Goal: Task Accomplishment & Management: Complete application form

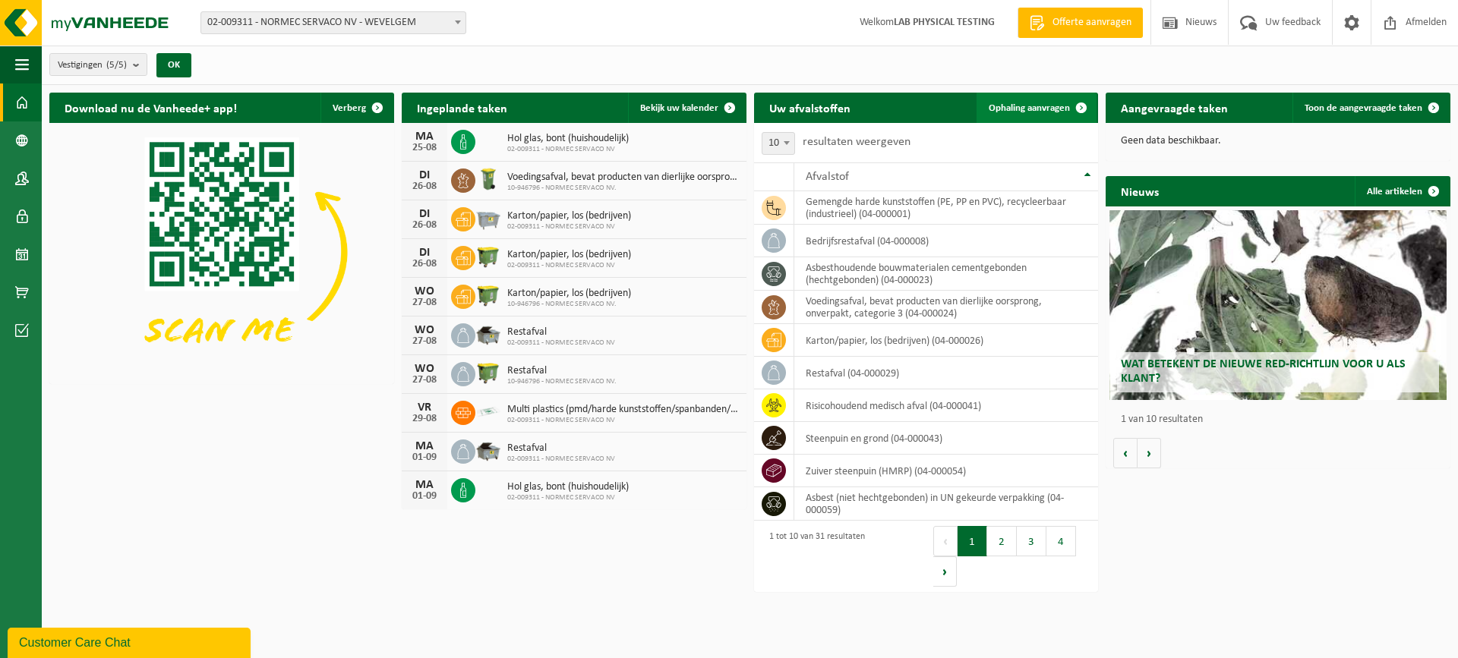
click at [1038, 109] on span "Ophaling aanvragen" at bounding box center [1029, 108] width 81 height 10
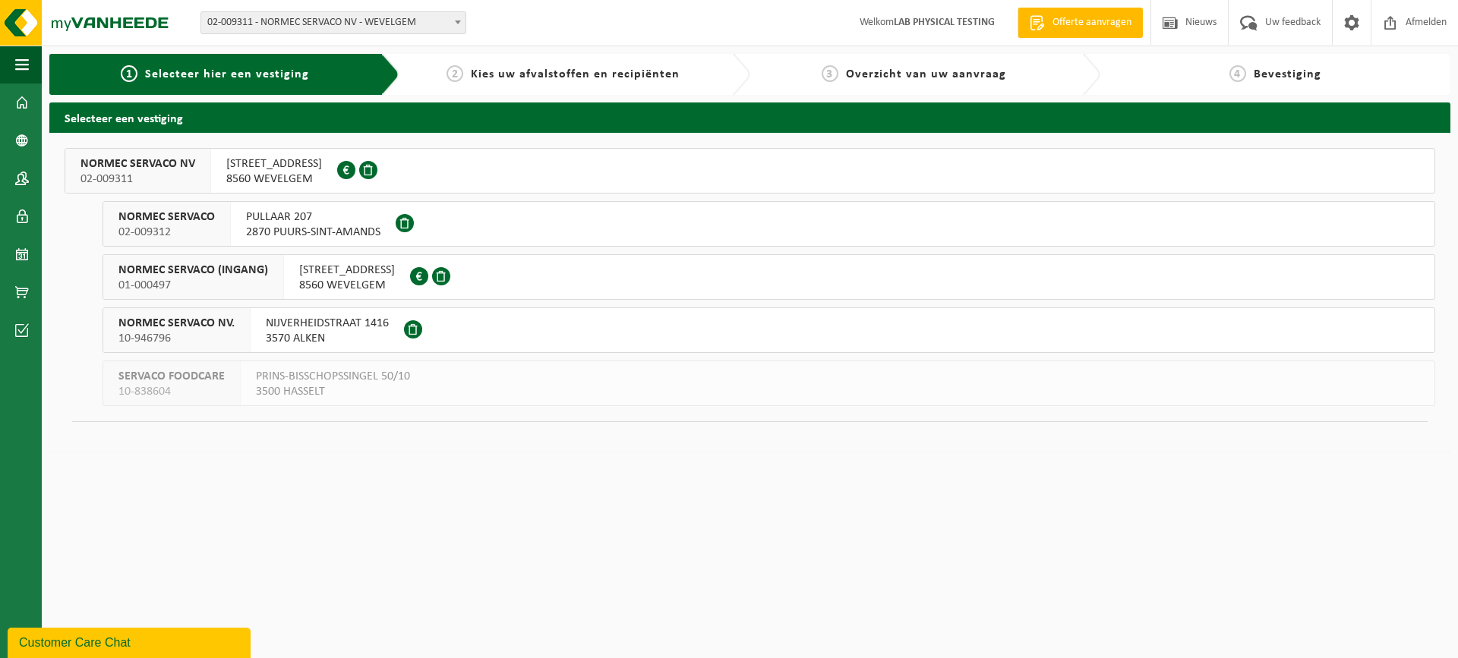
click at [326, 276] on span "[STREET_ADDRESS]" at bounding box center [347, 270] width 96 height 15
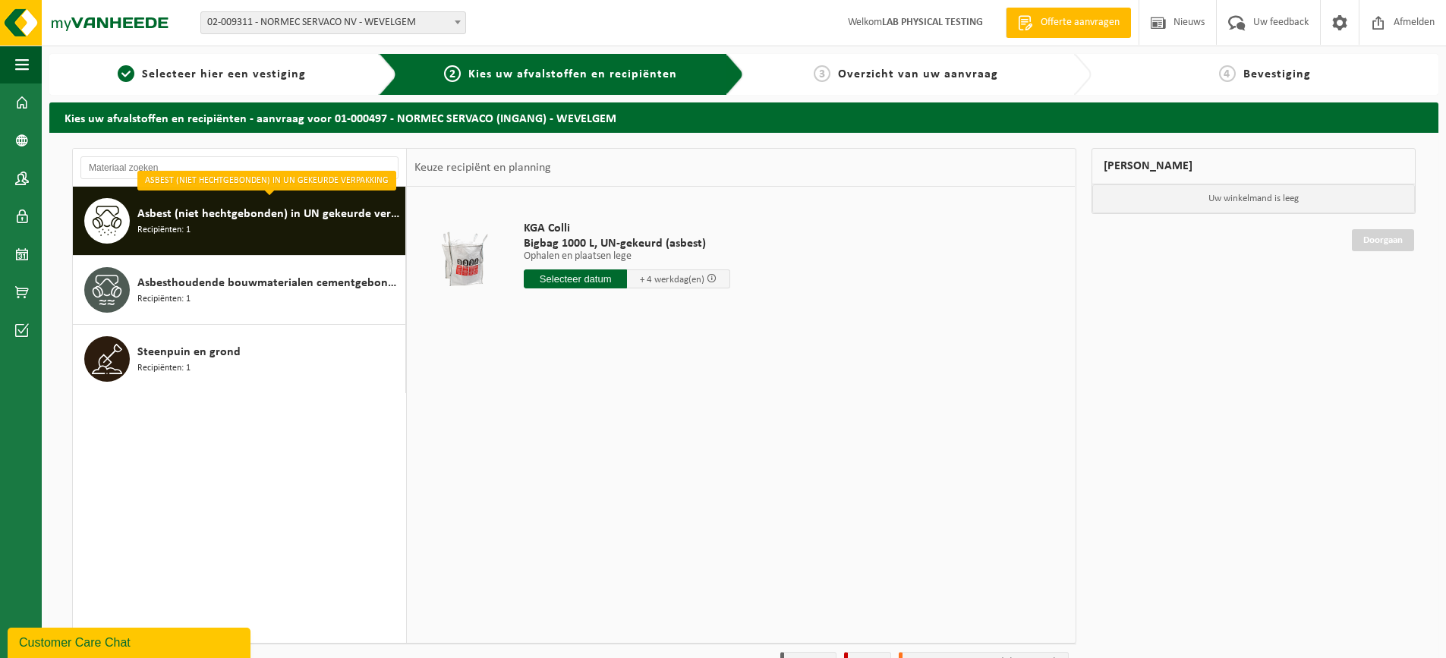
click at [252, 212] on span "Asbest (niet hechtgebonden) in UN gekeurde verpakking" at bounding box center [269, 214] width 264 height 18
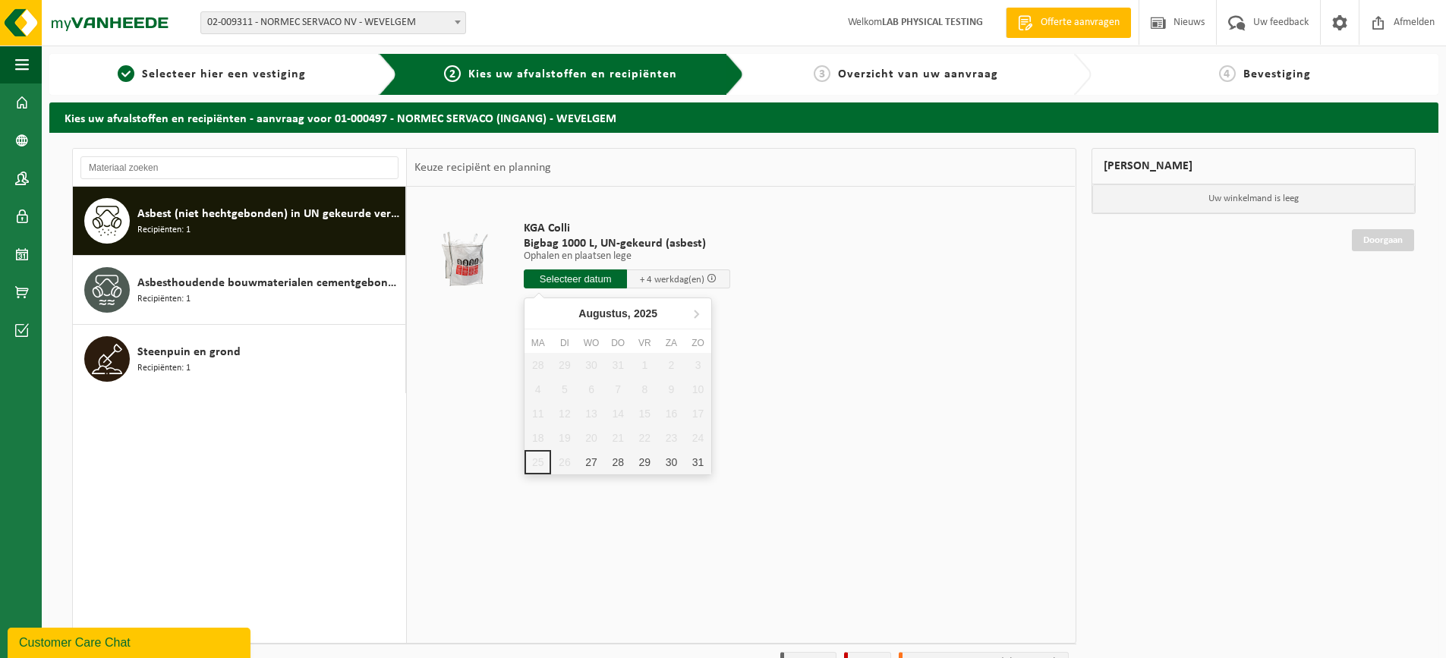
click at [571, 282] on input "text" at bounding box center [575, 279] width 103 height 19
click at [594, 462] on div "27" at bounding box center [591, 462] width 27 height 24
type input "Van 2025-08-27"
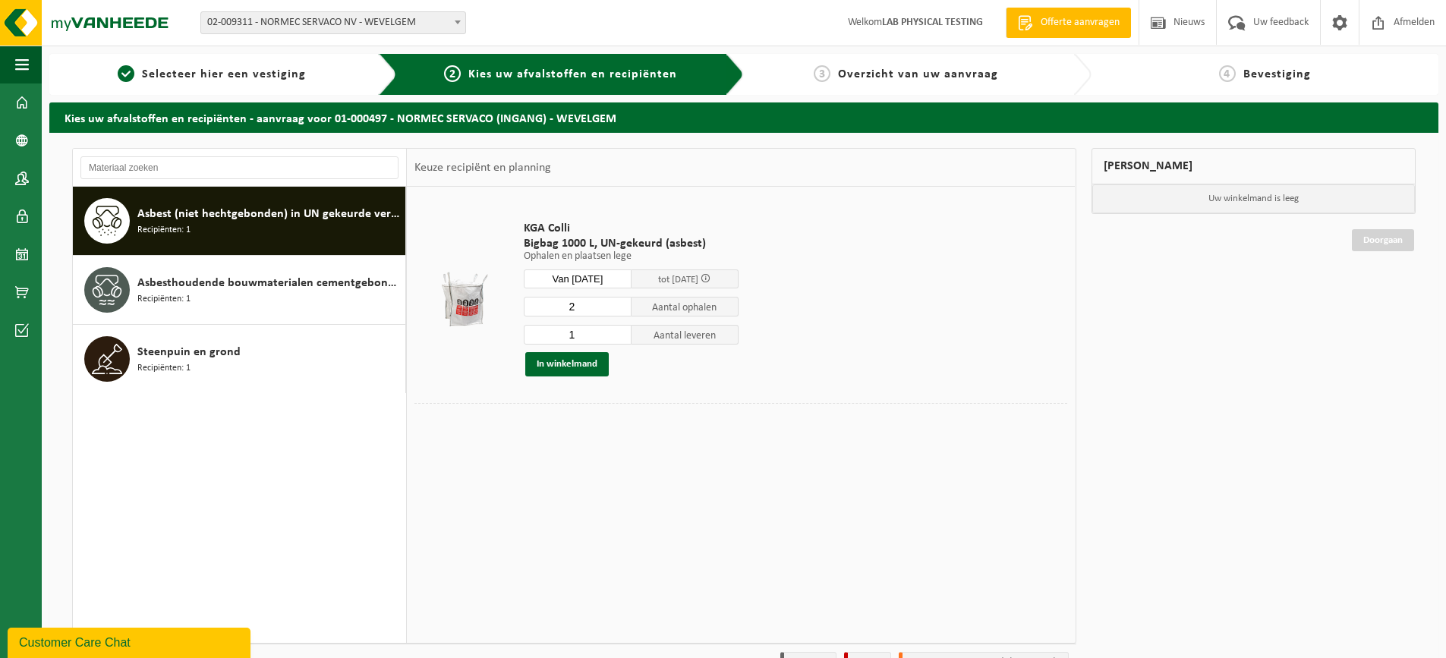
click at [619, 304] on input "2" at bounding box center [578, 307] width 108 height 20
type input "3"
click at [619, 304] on input "3" at bounding box center [578, 307] width 108 height 20
click at [620, 335] on input "0" at bounding box center [578, 335] width 108 height 20
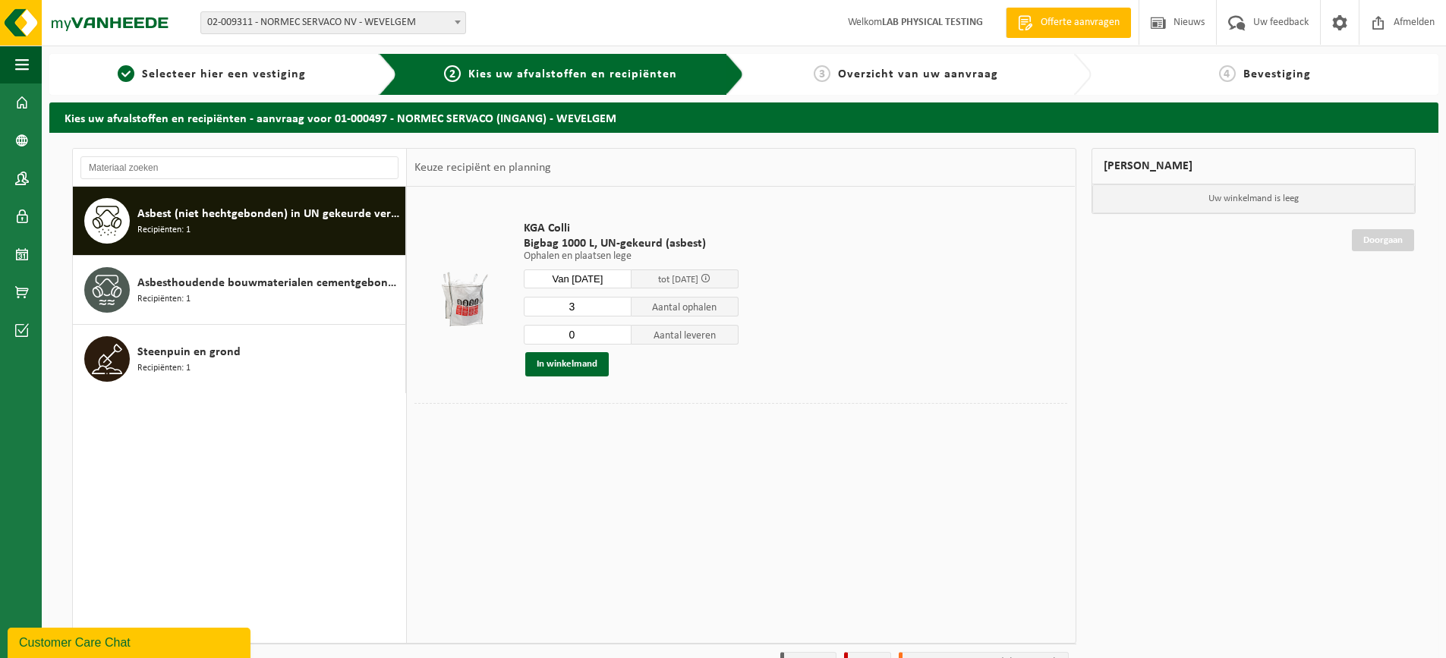
click at [620, 335] on input "0" at bounding box center [578, 335] width 108 height 20
click at [620, 331] on input "1" at bounding box center [578, 335] width 108 height 20
click at [620, 331] on input "2" at bounding box center [578, 335] width 108 height 20
type input "3"
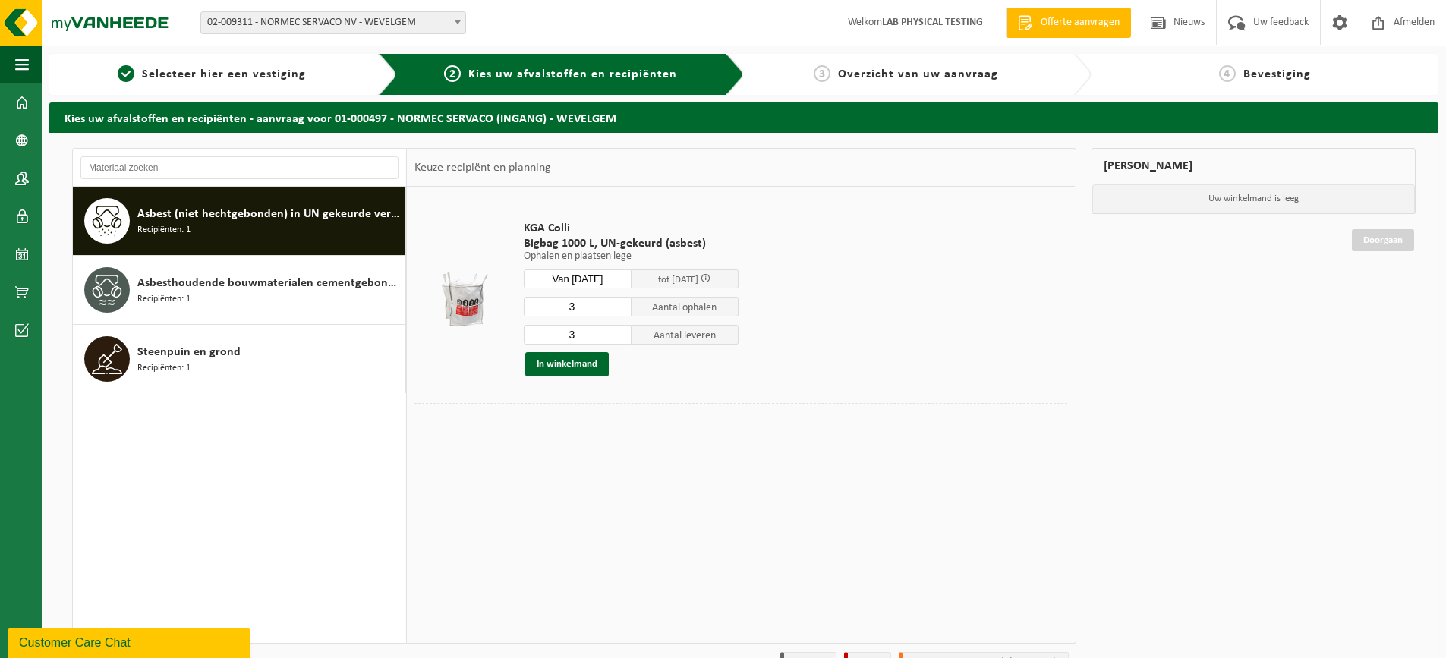
click at [620, 331] on input "3" at bounding box center [578, 335] width 108 height 20
click at [585, 365] on button "In winkelmand" at bounding box center [567, 364] width 84 height 24
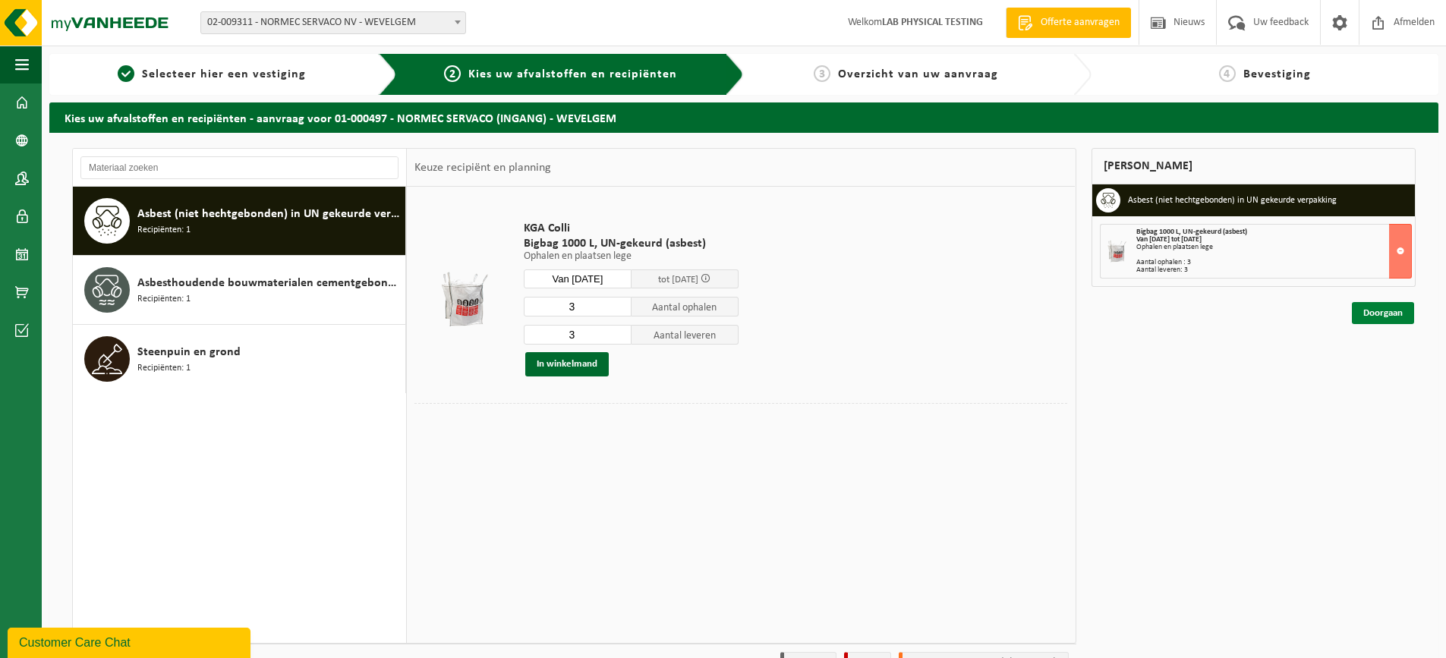
click at [1377, 311] on link "Doorgaan" at bounding box center [1383, 313] width 62 height 22
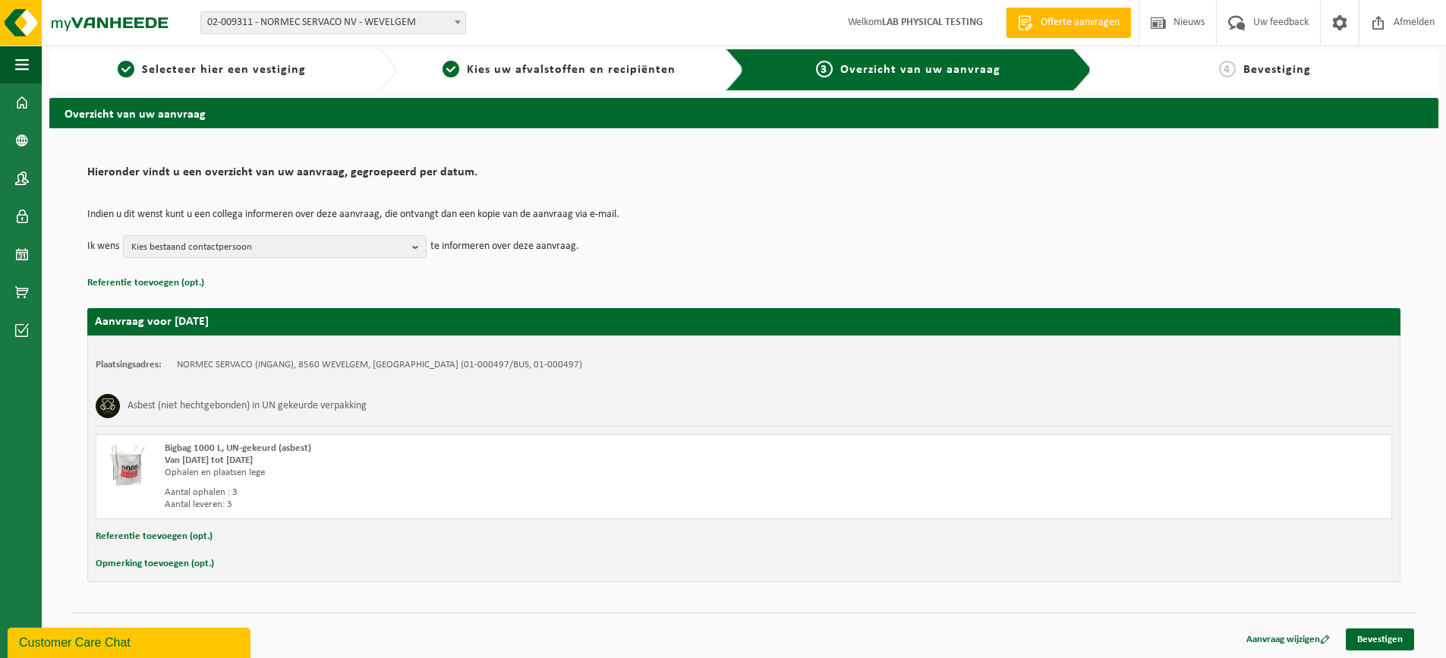
scroll to position [5, 0]
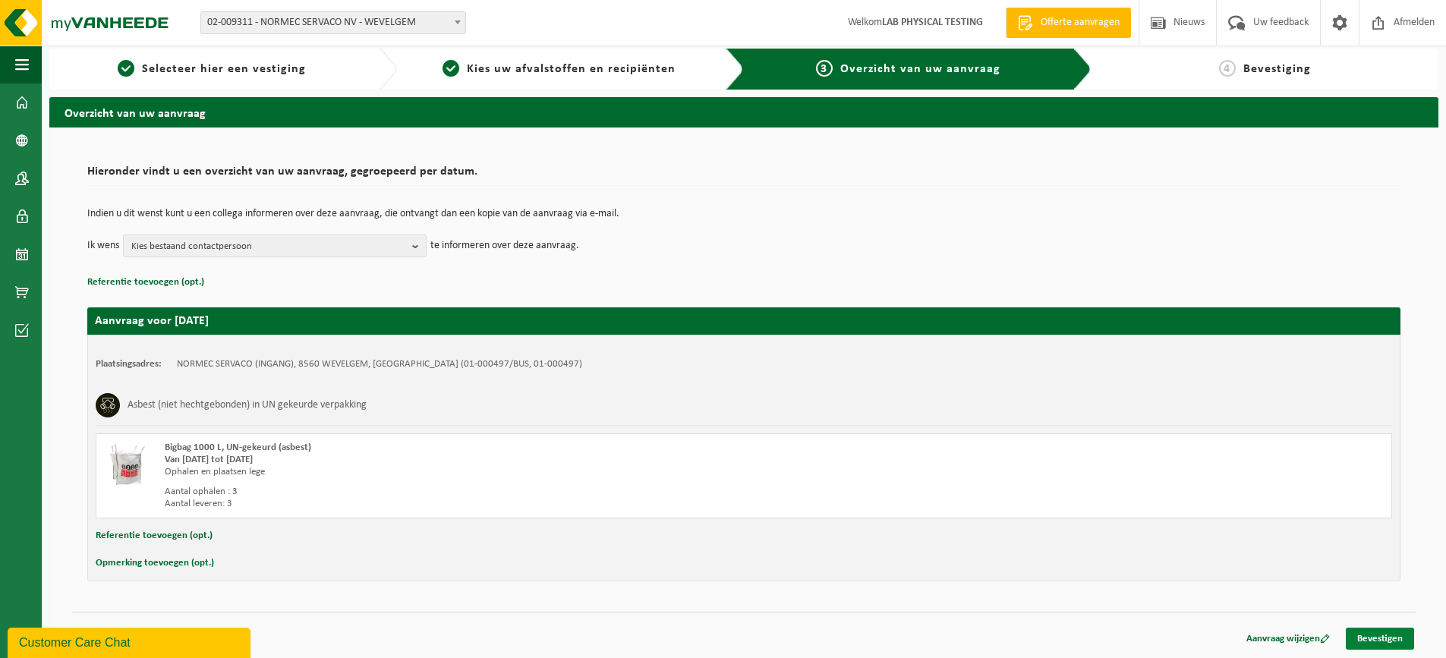
click at [1381, 642] on link "Bevestigen" at bounding box center [1380, 639] width 68 height 22
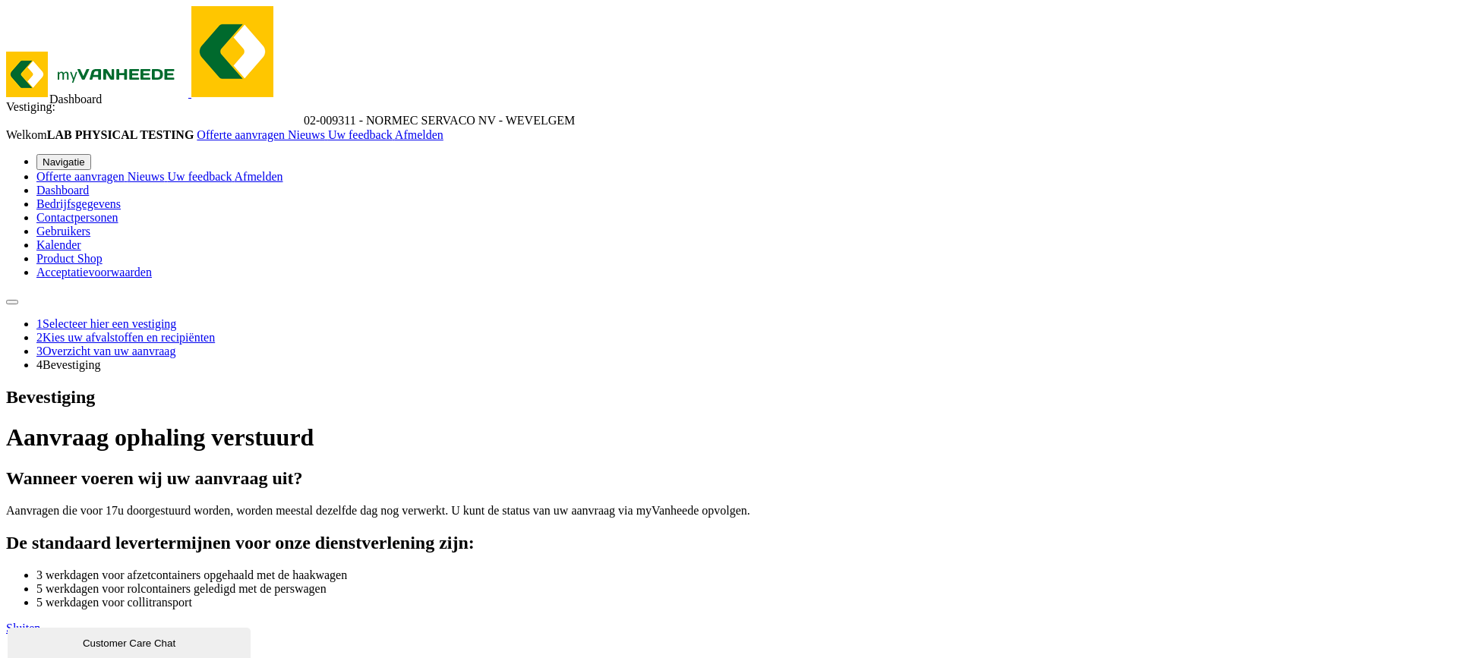
click at [36, 184] on span at bounding box center [36, 190] width 0 height 13
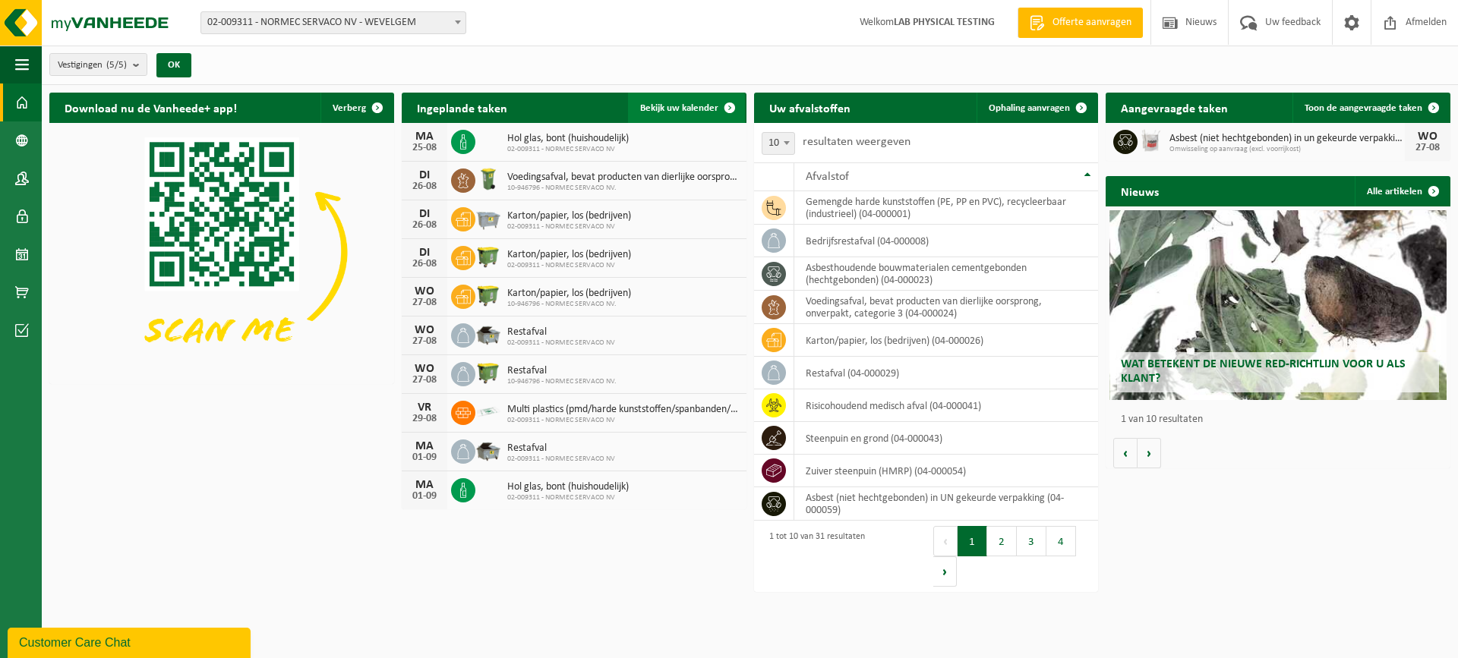
click at [661, 108] on span "Bekijk uw kalender" at bounding box center [679, 108] width 78 height 10
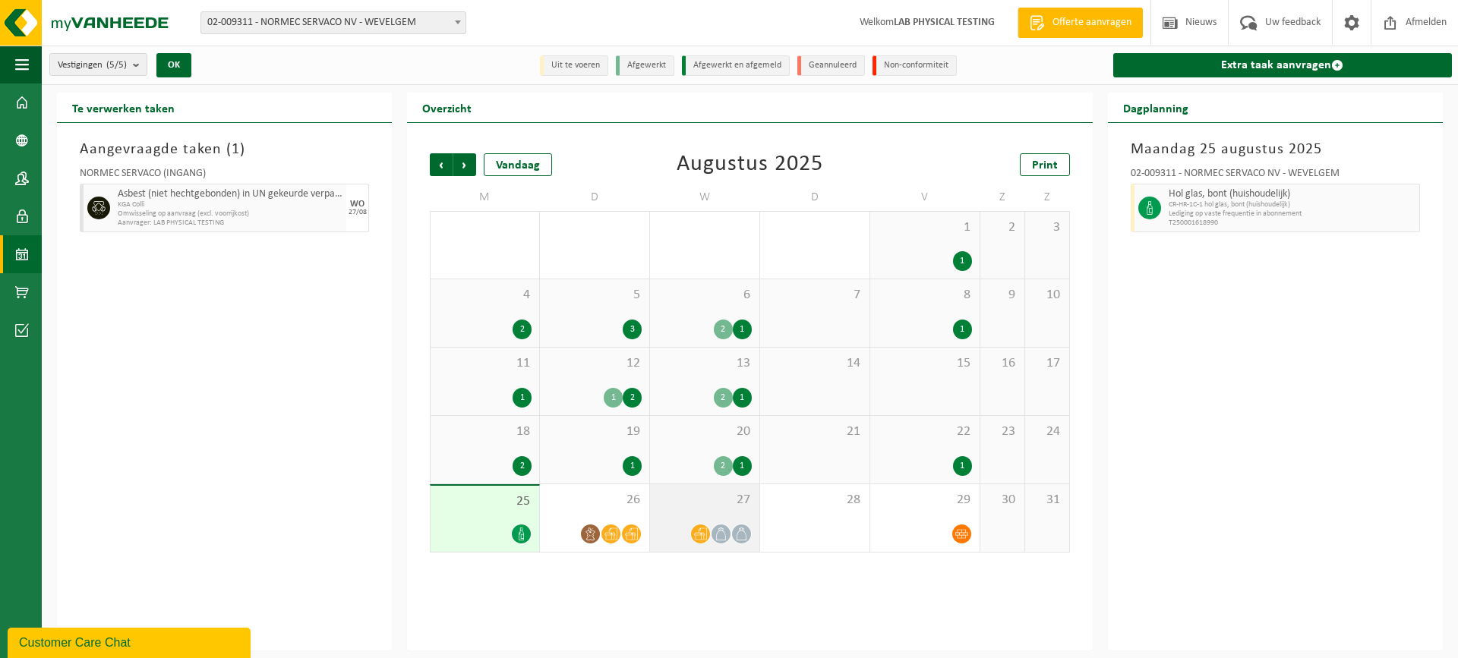
click at [698, 531] on icon at bounding box center [700, 534] width 13 height 13
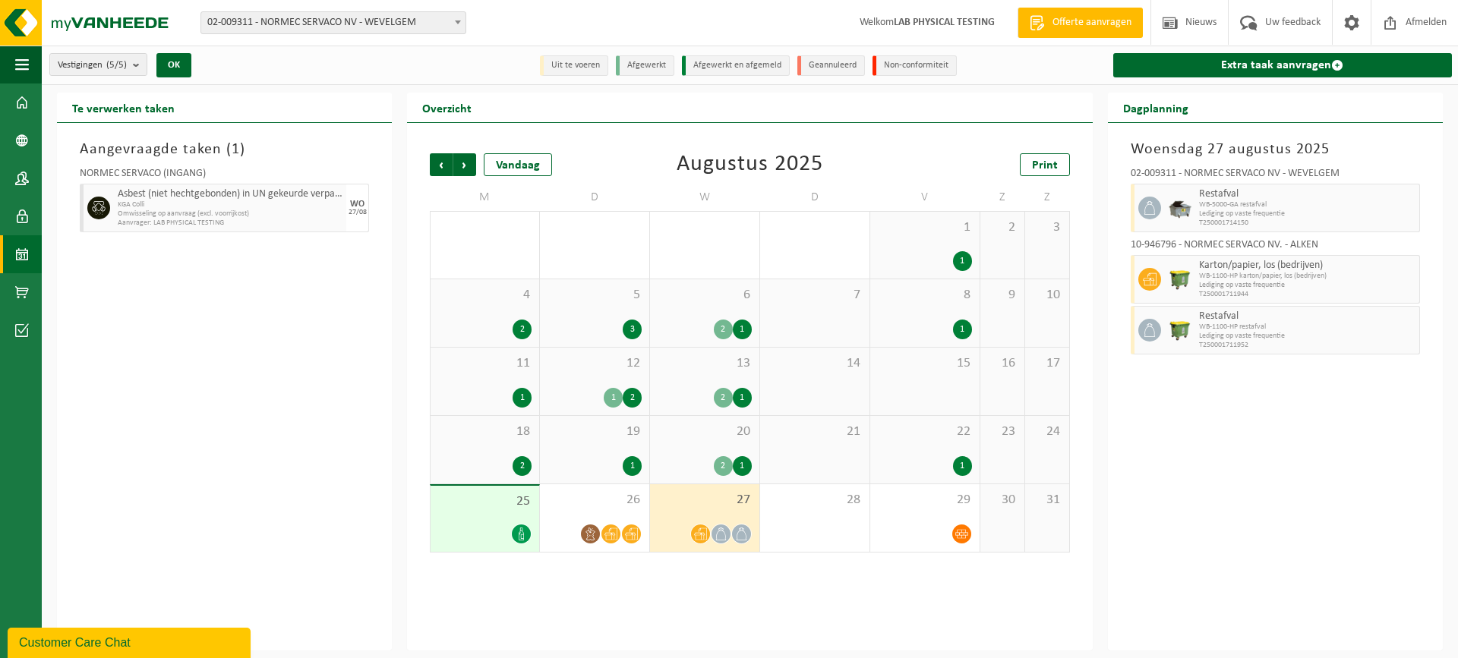
click at [700, 531] on icon at bounding box center [700, 534] width 13 height 13
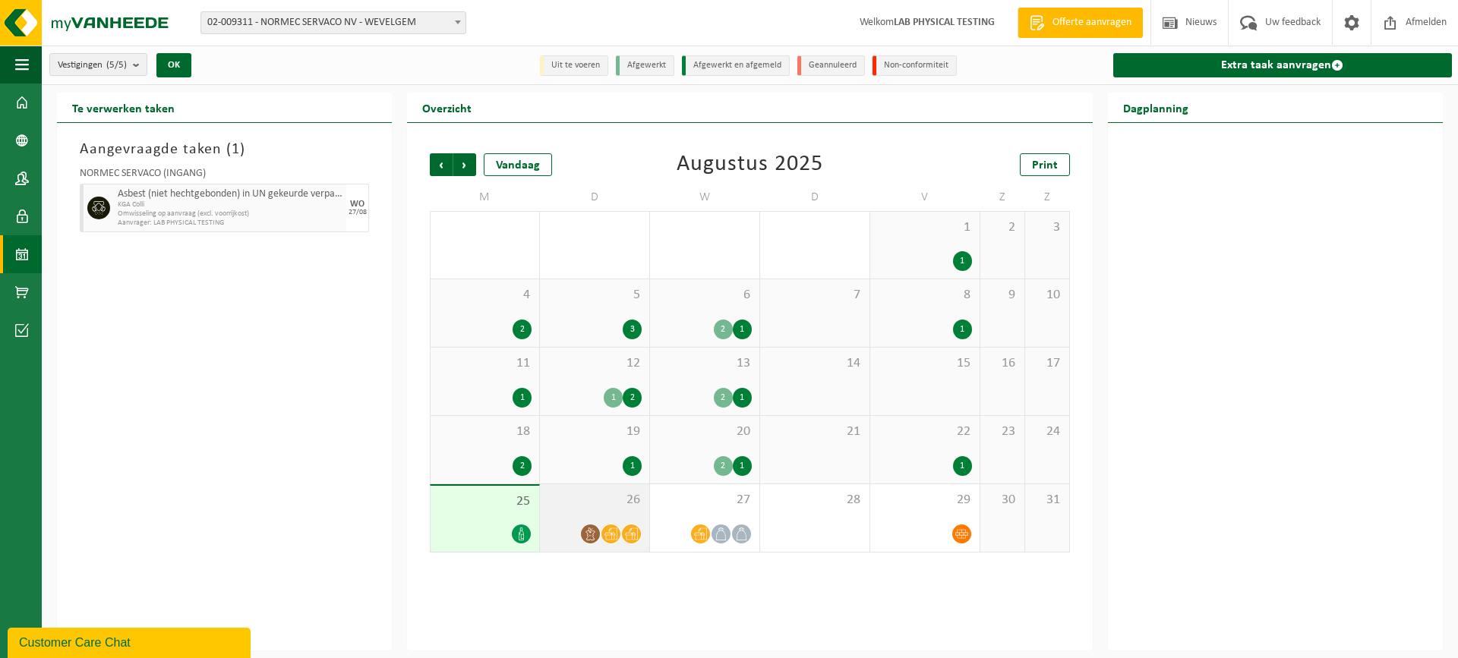
click at [615, 535] on icon at bounding box center [610, 534] width 13 height 12
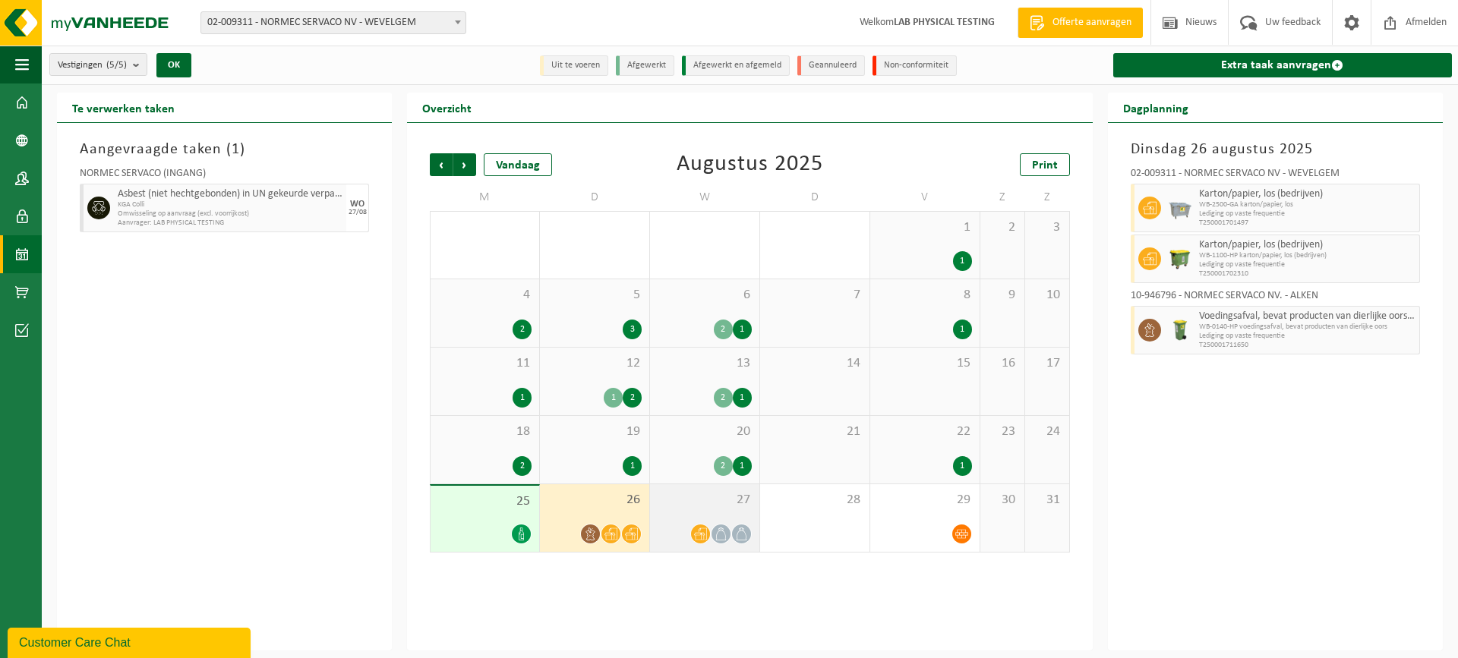
click at [723, 534] on icon at bounding box center [720, 534] width 13 height 13
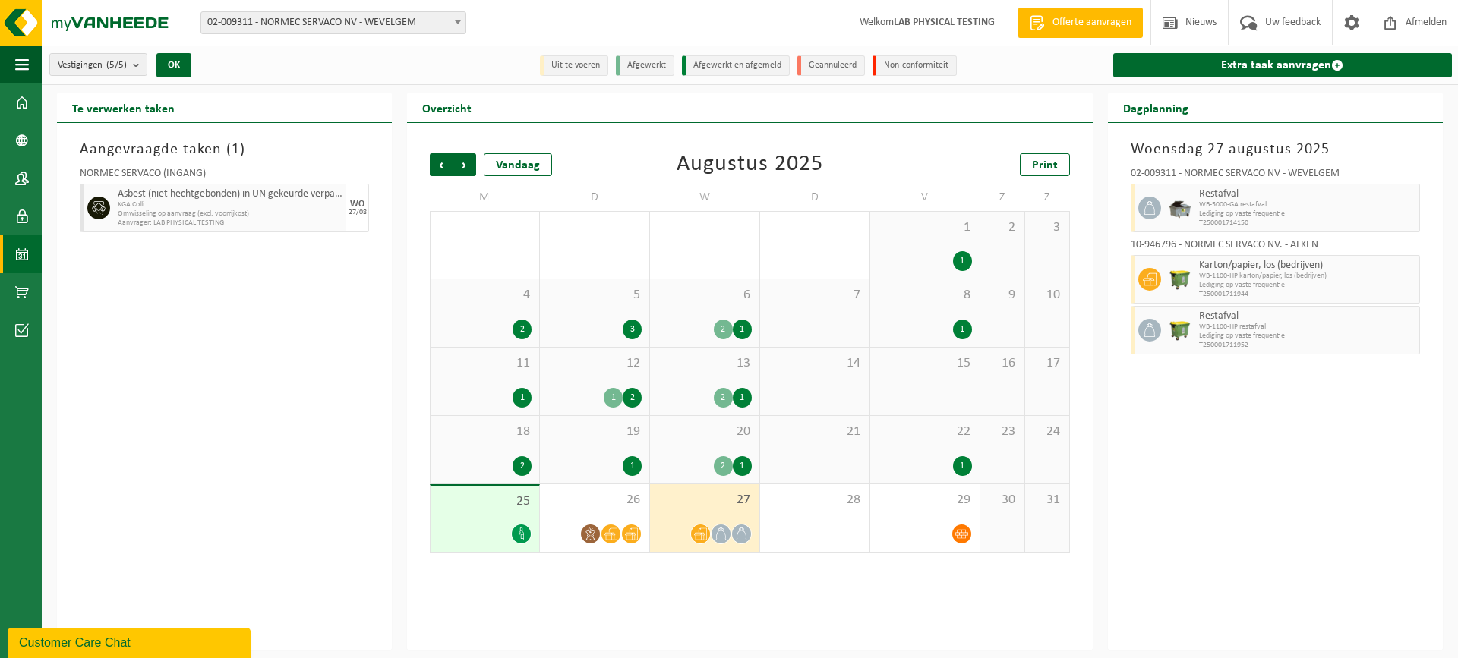
click at [692, 503] on span "27" at bounding box center [705, 500] width 94 height 17
